Goal: Participate in discussion: Engage in conversation with other users on a specific topic

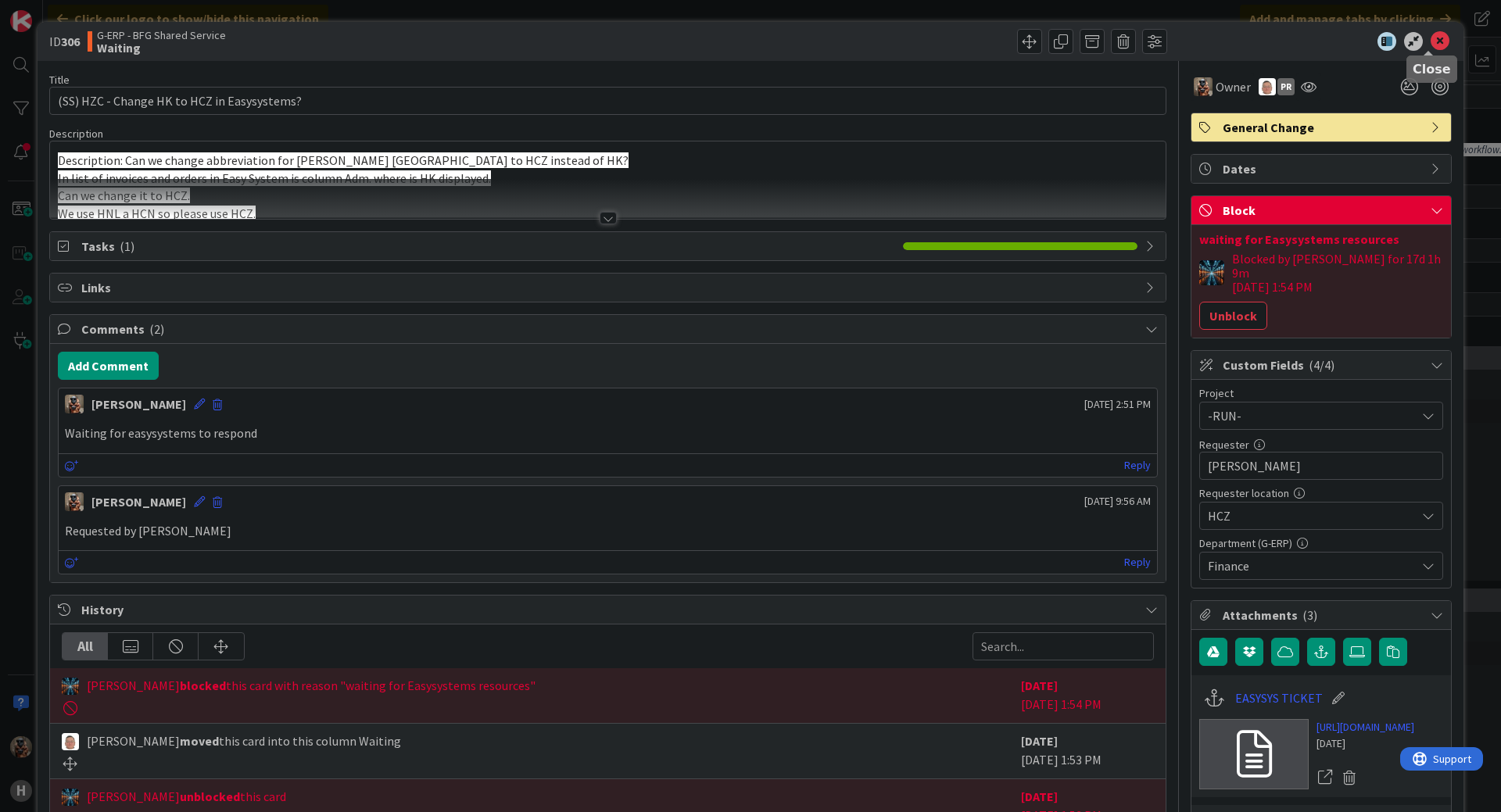
click at [1431, 38] on icon at bounding box center [1440, 41] width 19 height 19
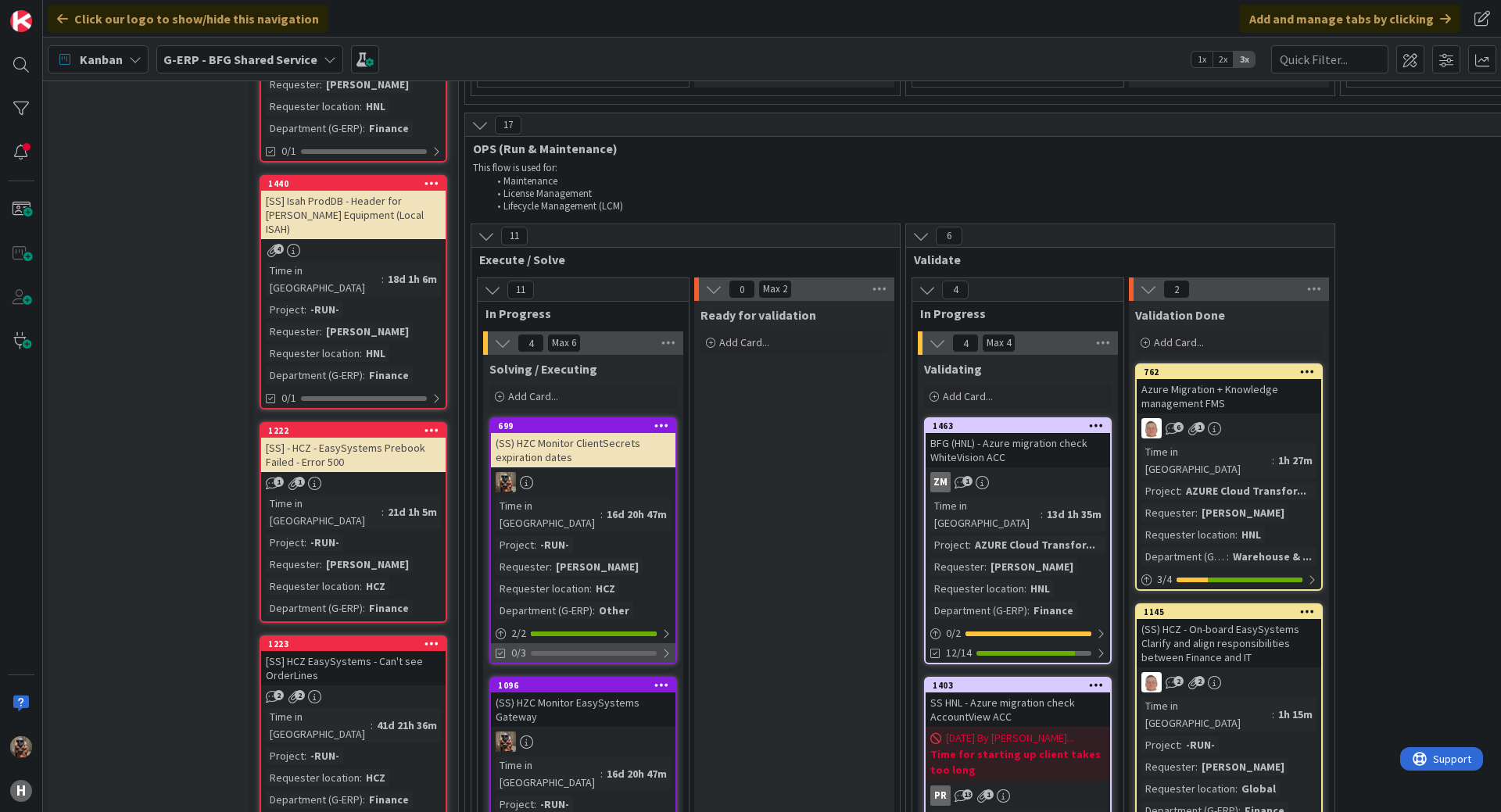
scroll to position [1172, 0]
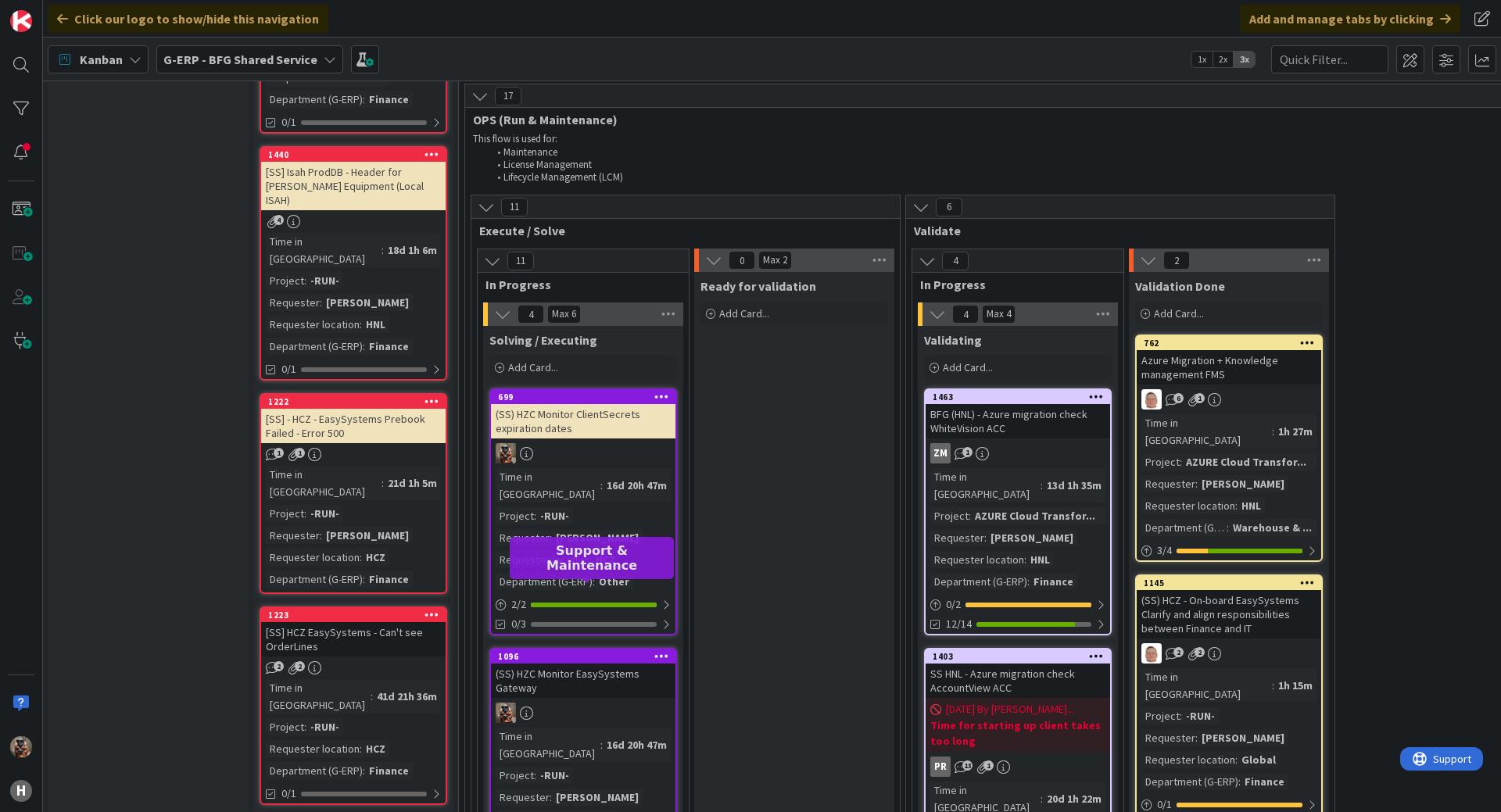
click at [623, 651] on div "1096" at bounding box center [586, 656] width 178 height 11
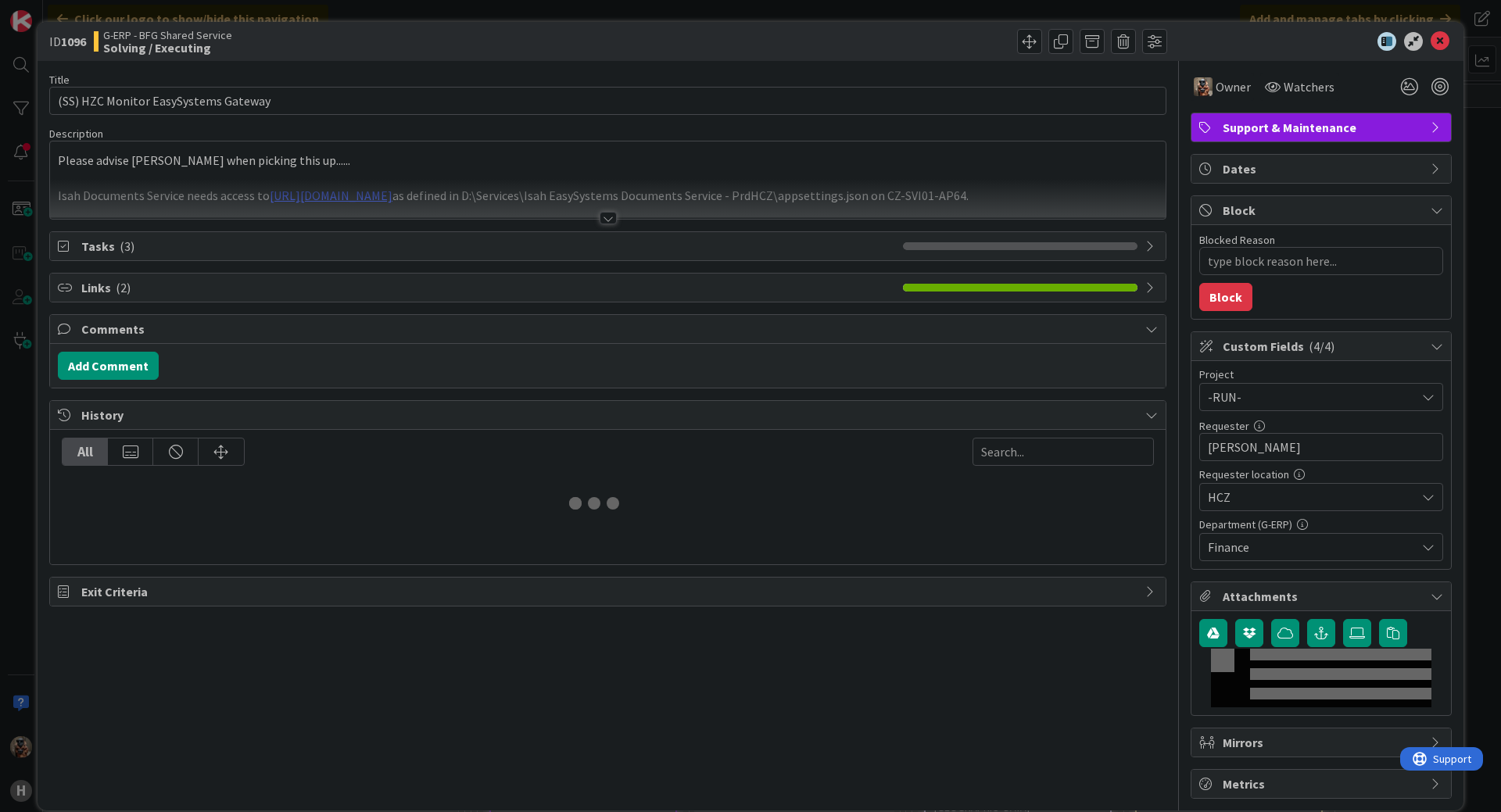
type textarea "x"
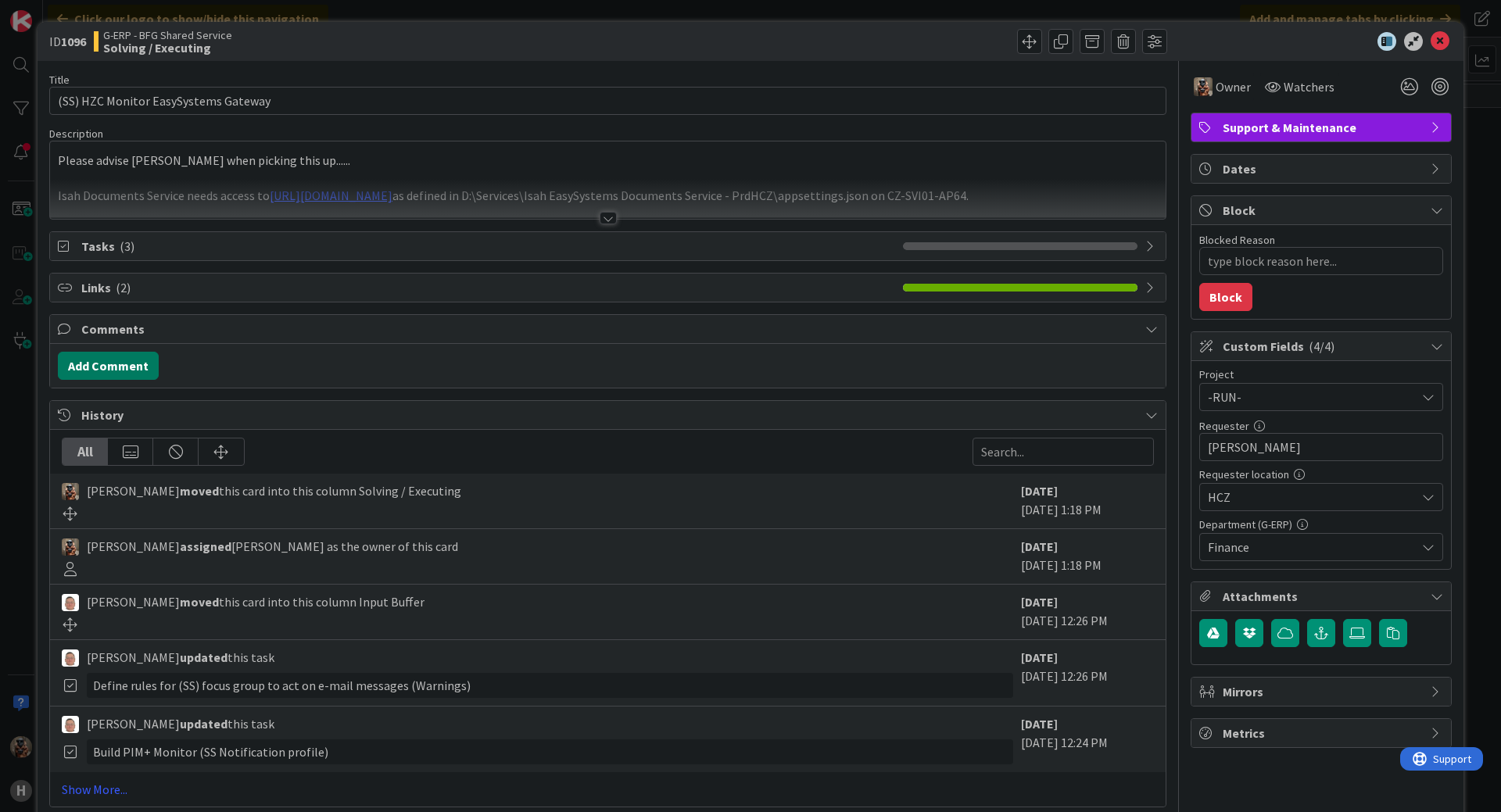
click at [93, 356] on button "Add Comment" at bounding box center [108, 366] width 101 height 28
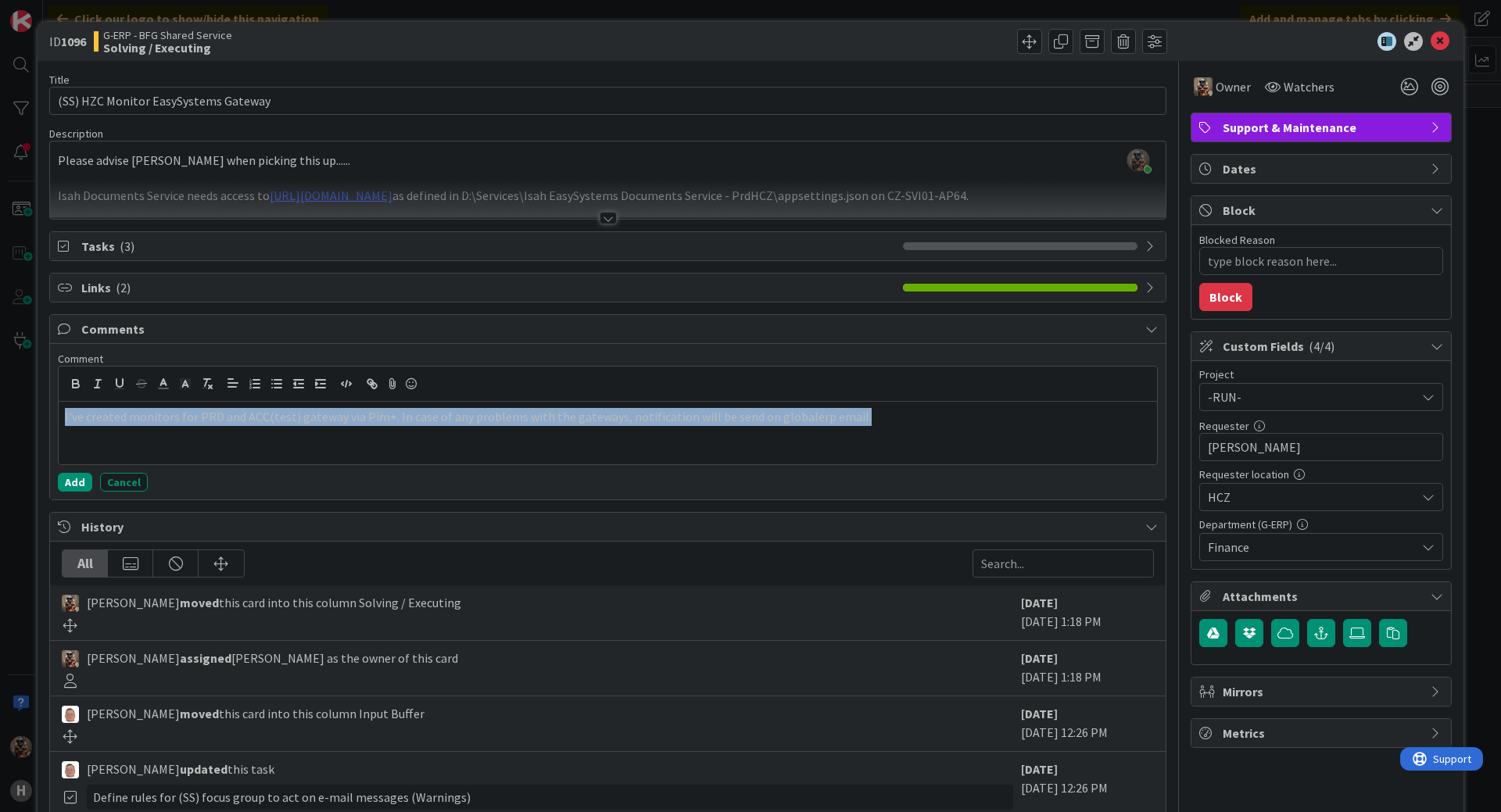
copy p "I've created monitors for PRD and ACC(test) gateway via Pim+. In case of any pr…"
click at [855, 424] on p "I've created monitors for PRD and ACC(test) gateway via Pim+. In case of any pr…" at bounding box center [608, 417] width 1086 height 18
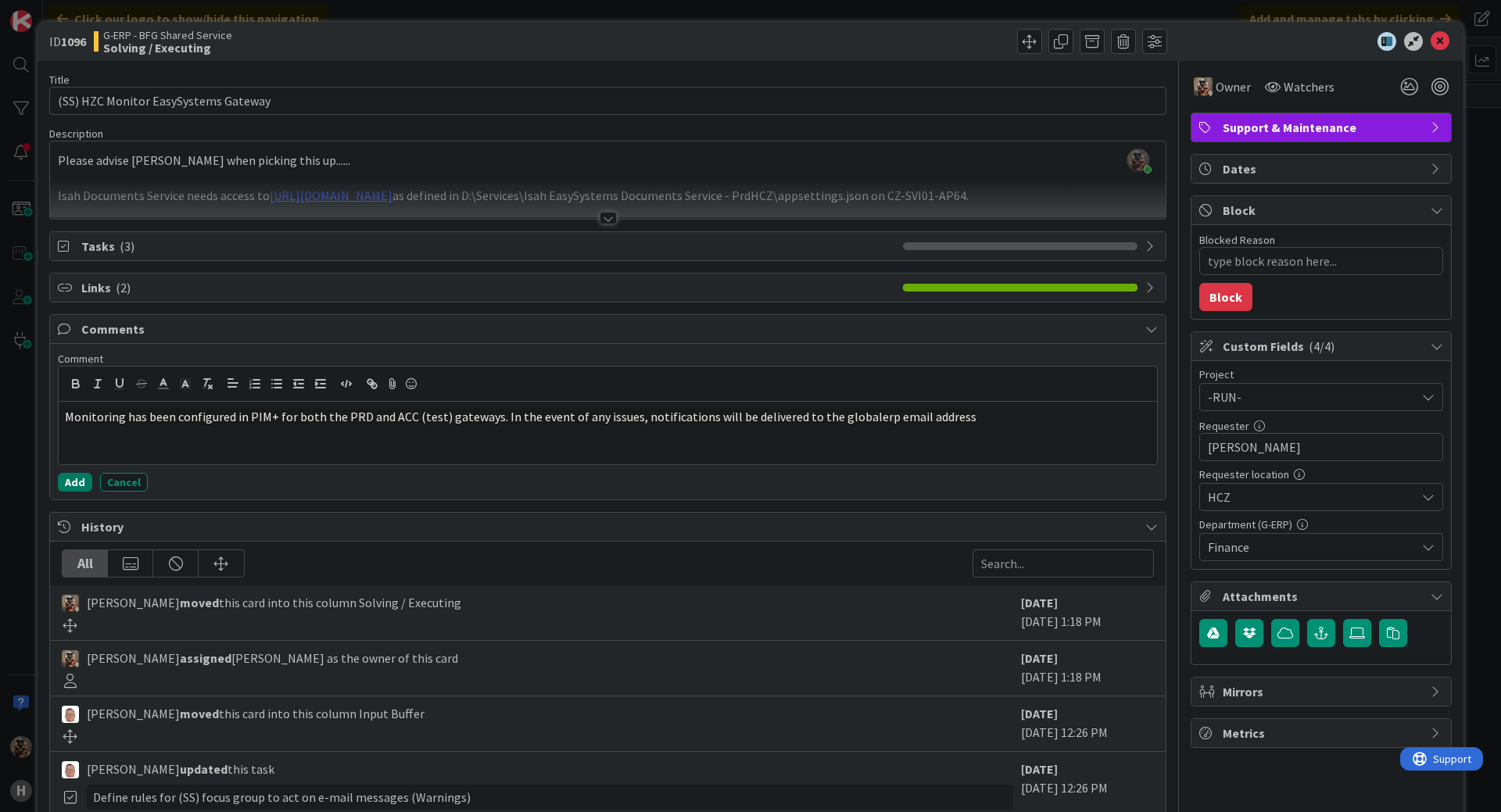
click at [71, 479] on button "Add" at bounding box center [75, 481] width 34 height 19
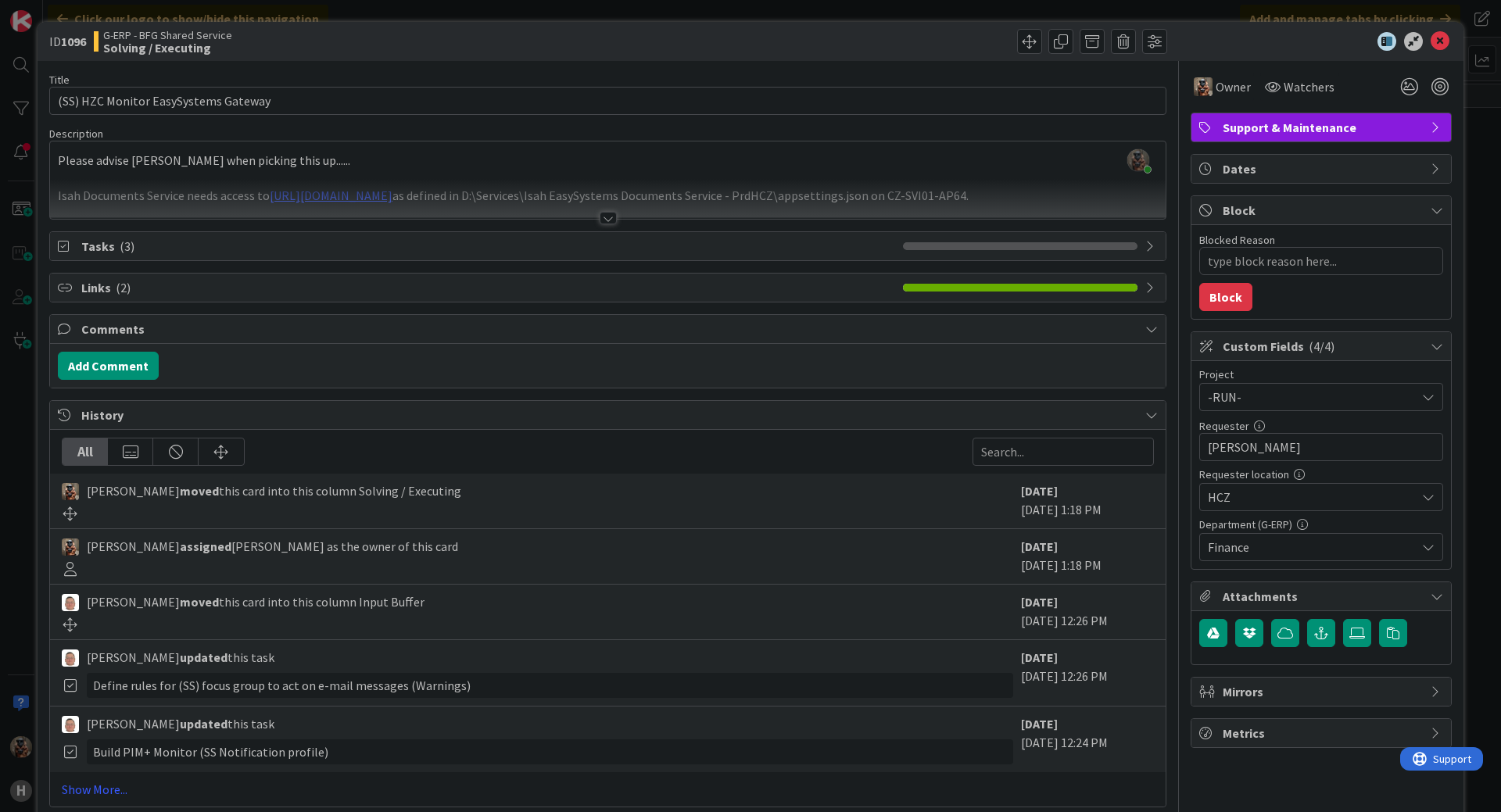
click at [291, 323] on span "Comments" at bounding box center [608, 328] width 1056 height 19
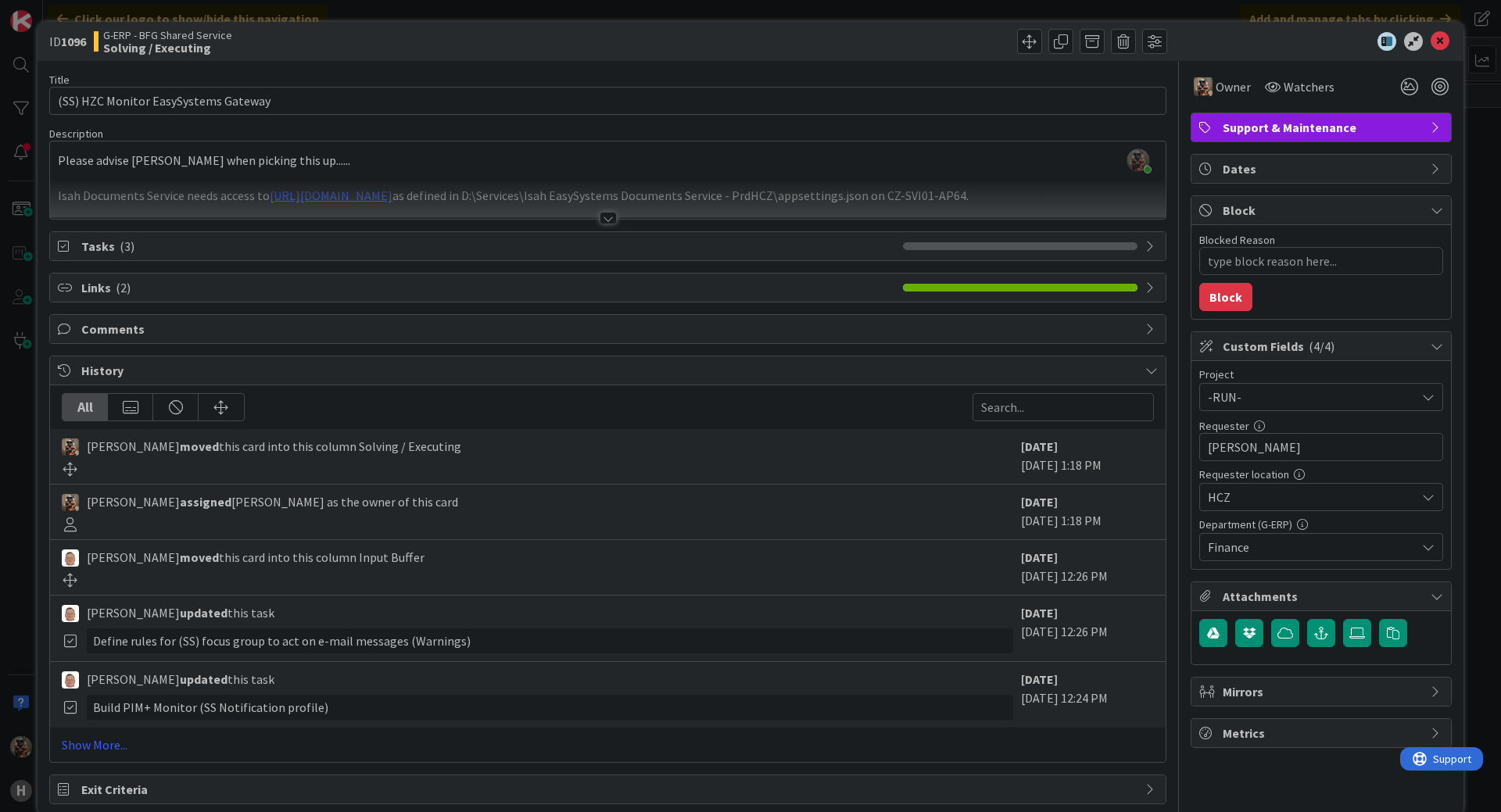
click at [264, 341] on div "Comments" at bounding box center [608, 329] width 1115 height 28
type textarea "x"
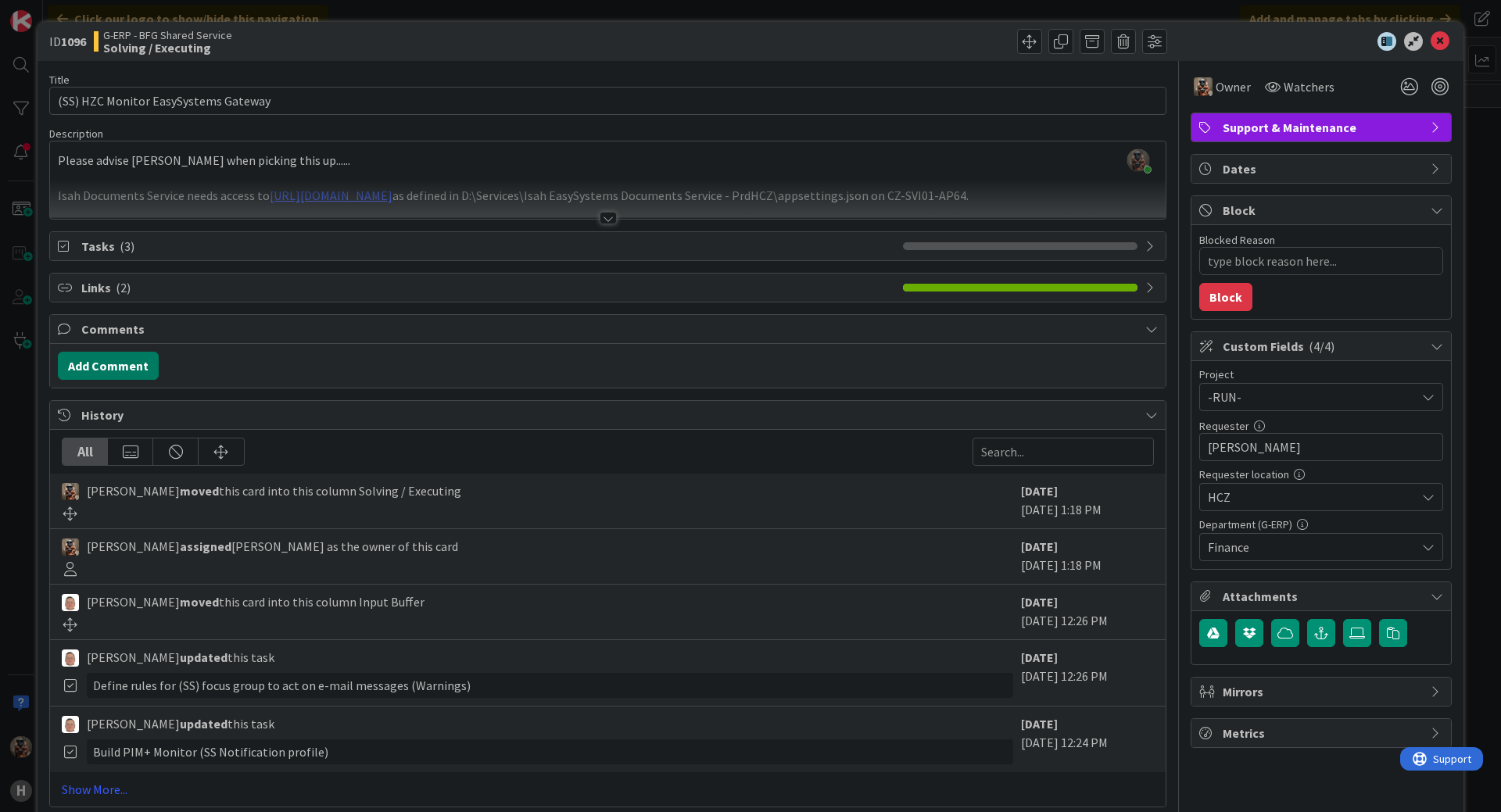
click at [106, 369] on button "Add Comment" at bounding box center [108, 366] width 101 height 28
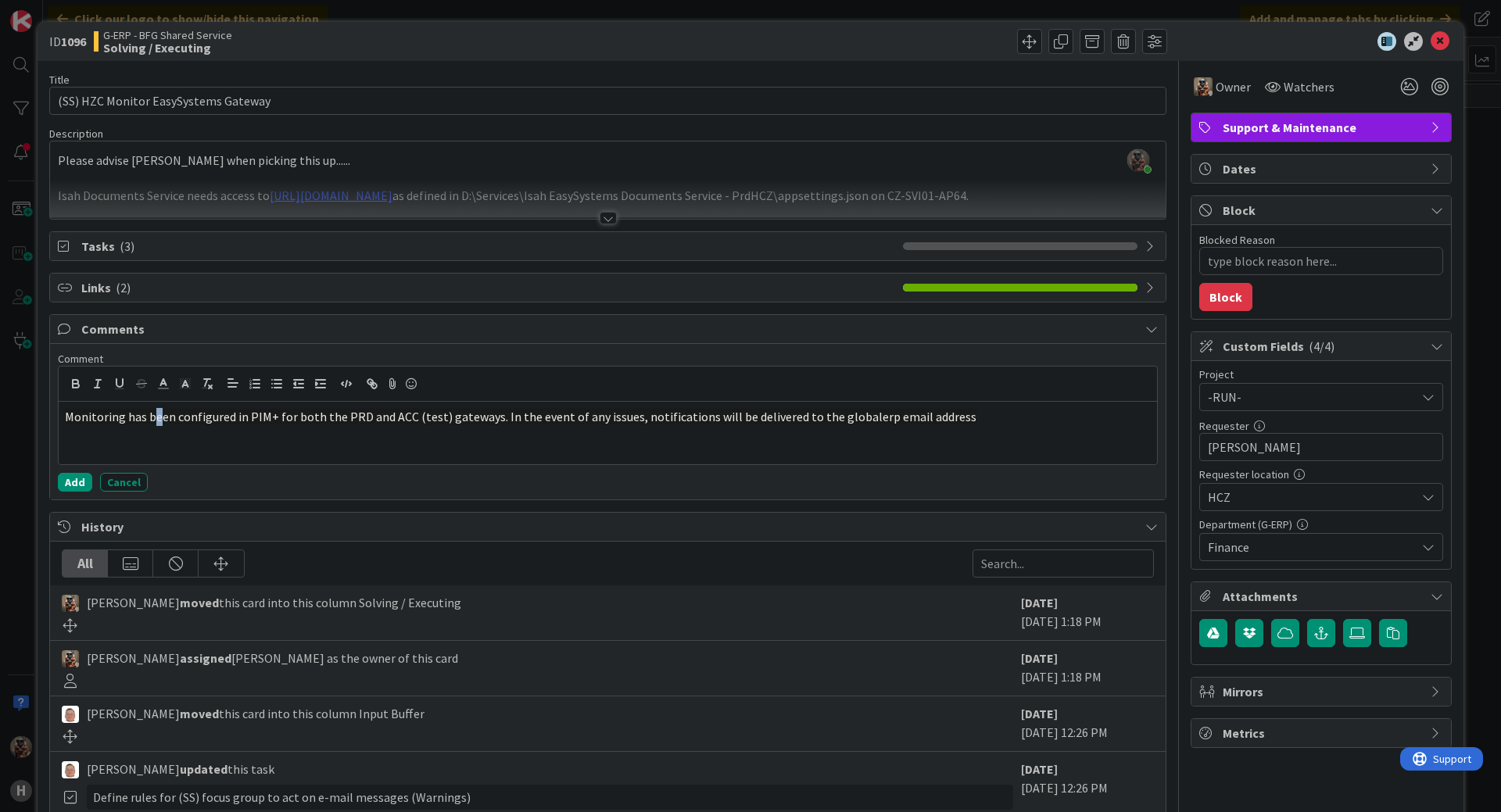
click at [155, 438] on div "Monitoring has been configured in PIM+ for both the PRD and ACC (test) gateways…" at bounding box center [608, 433] width 1098 height 62
click at [163, 438] on div "Monitoring has been configured in PIM+ for both the PRD and ACC (test) gateways…" at bounding box center [608, 433] width 1098 height 62
click at [1035, 419] on p "Monitoring has been configured in PIM+ for both the PRD and ACC (test) gateways…" at bounding box center [608, 417] width 1086 height 18
type textarea "x"
